Goal: Book appointment/travel/reservation

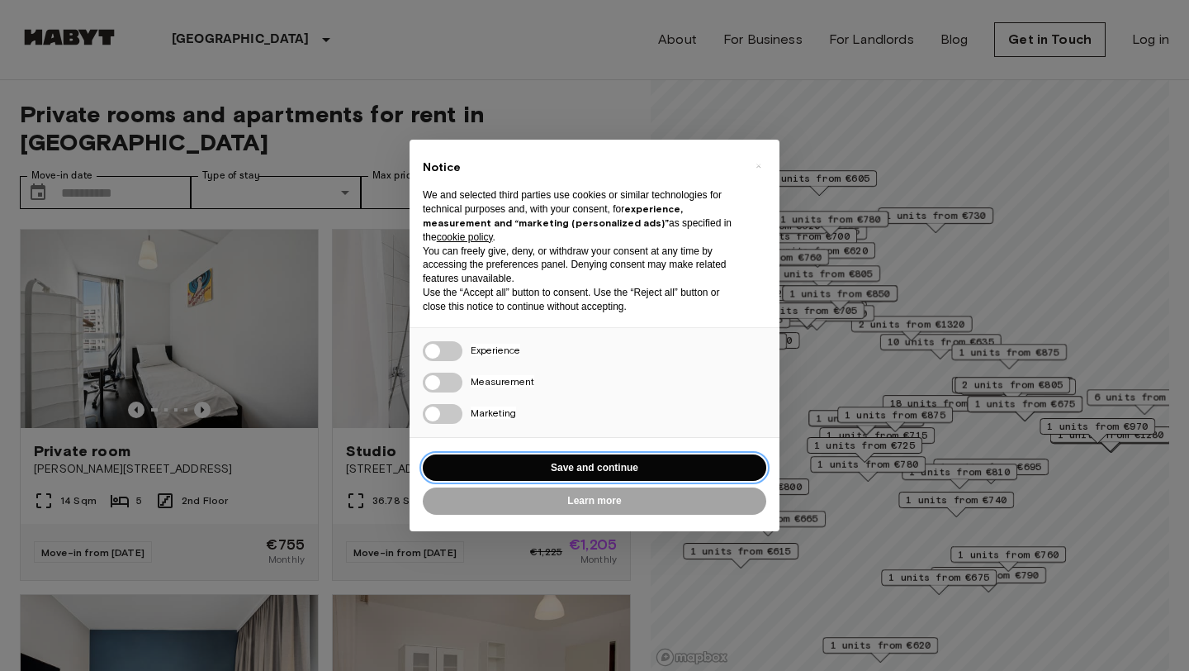
click at [548, 461] on button "Save and continue" at bounding box center [595, 467] width 344 height 27
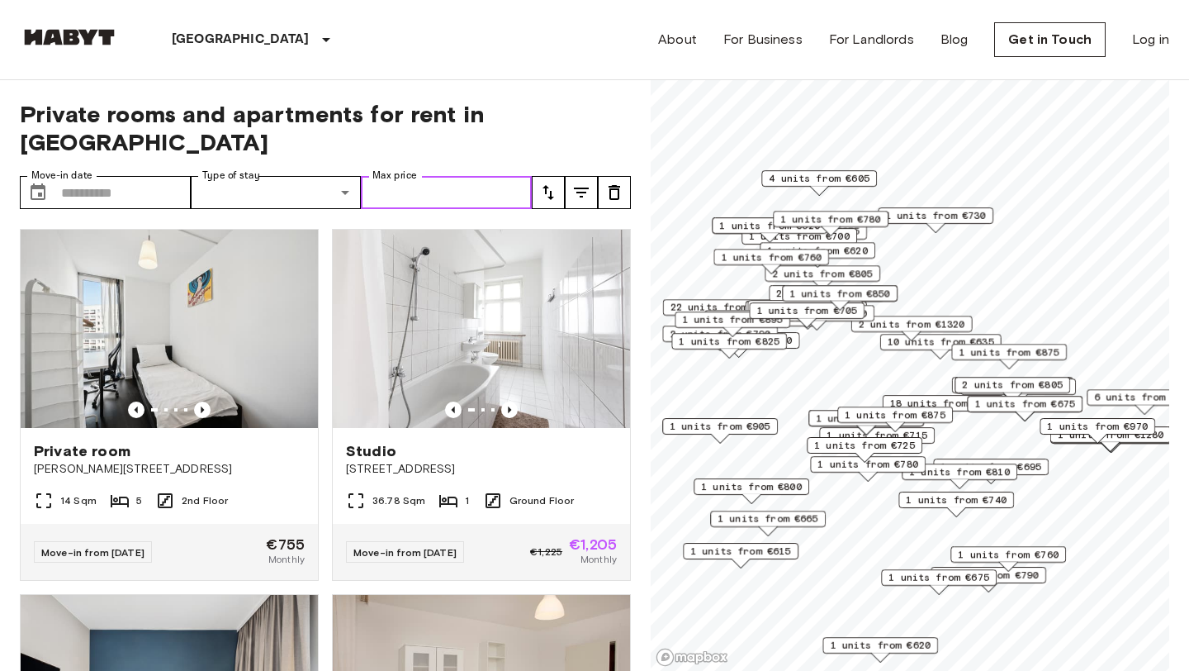
click at [399, 176] on input "Max price" at bounding box center [446, 192] width 171 height 33
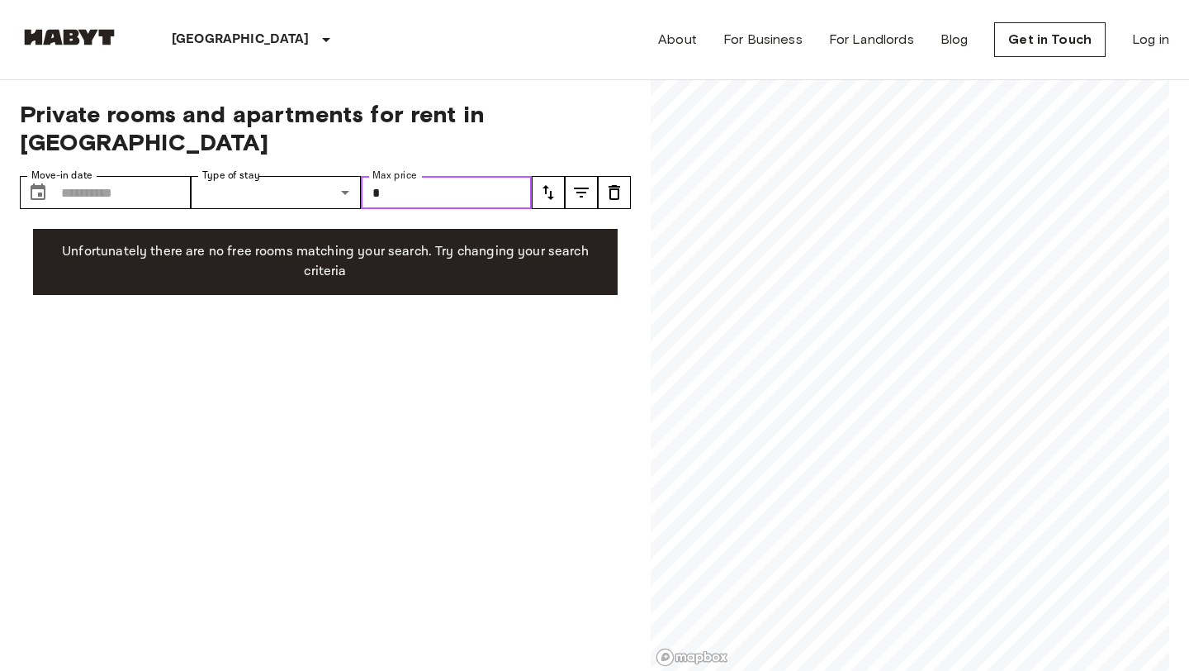
type input "*"
type input "***"
